Goal: Task Accomplishment & Management: Manage account settings

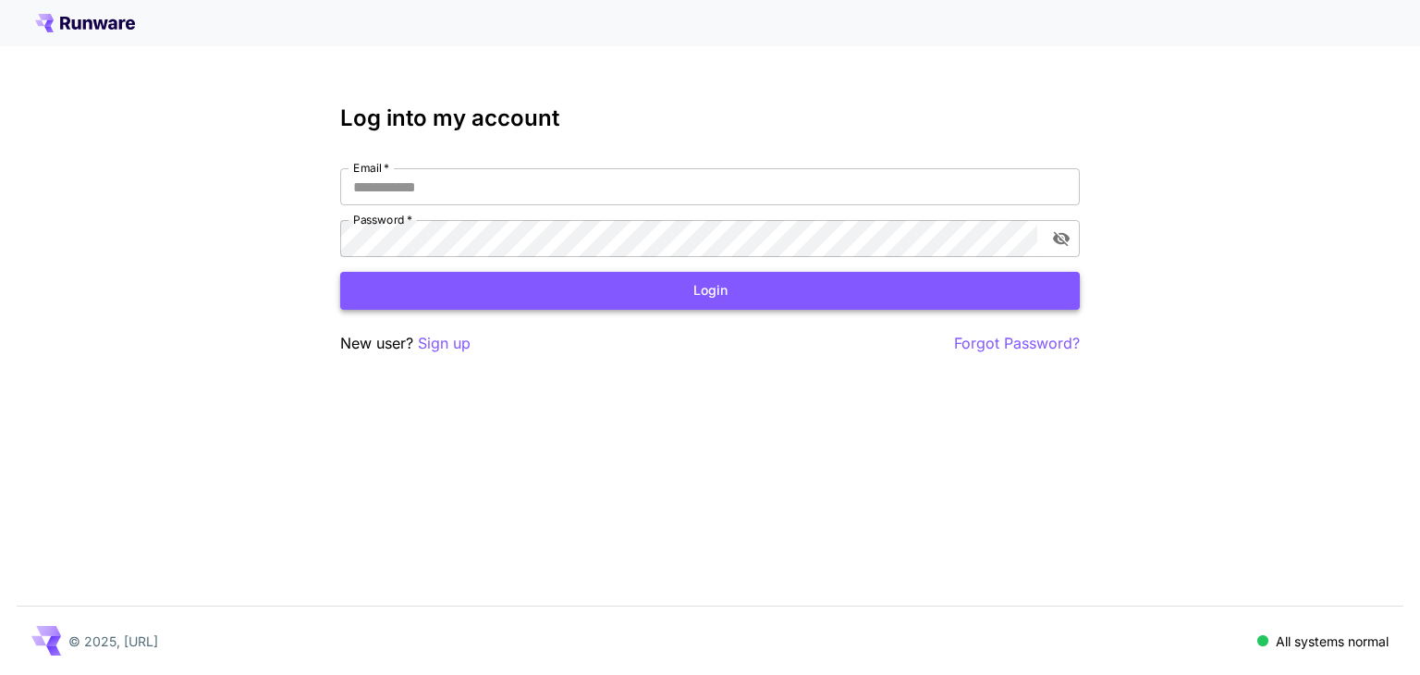
type input "**********"
click at [627, 295] on button "Login" at bounding box center [709, 291] width 739 height 38
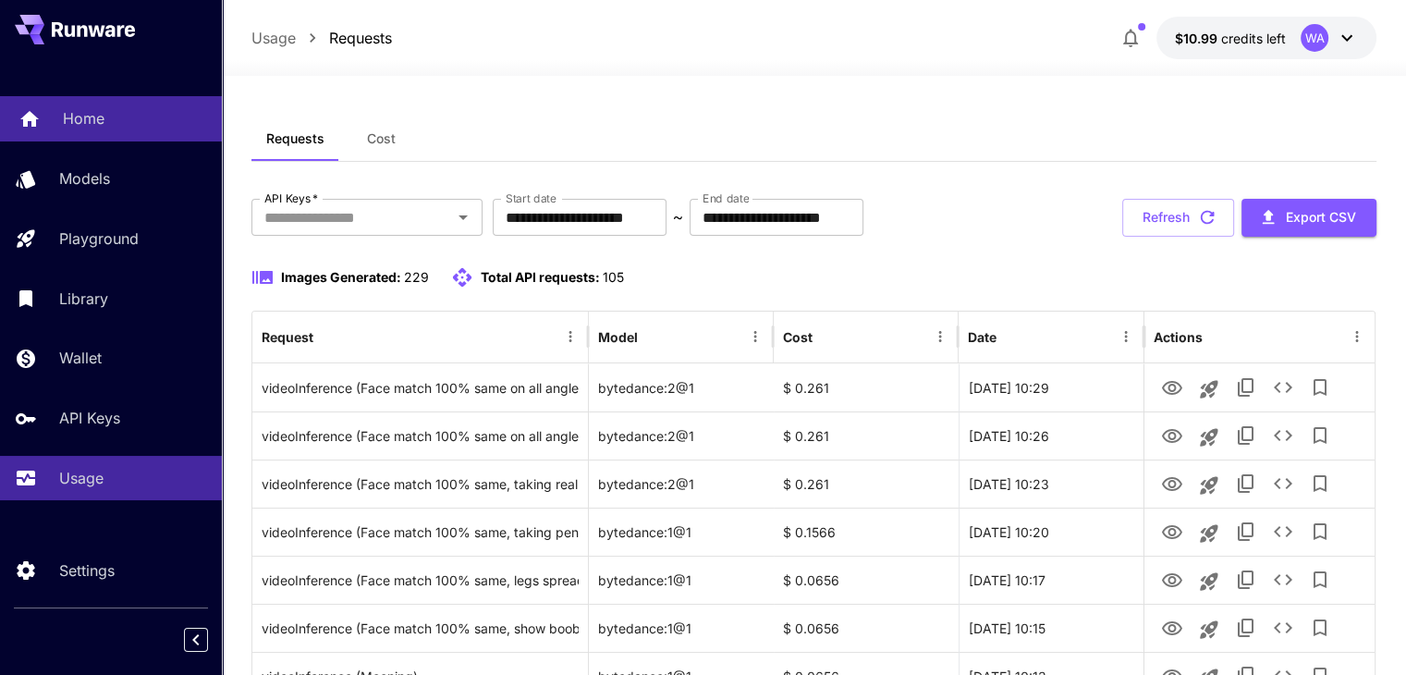
click at [86, 107] on p "Home" at bounding box center [84, 118] width 42 height 22
